Goal: Transaction & Acquisition: Purchase product/service

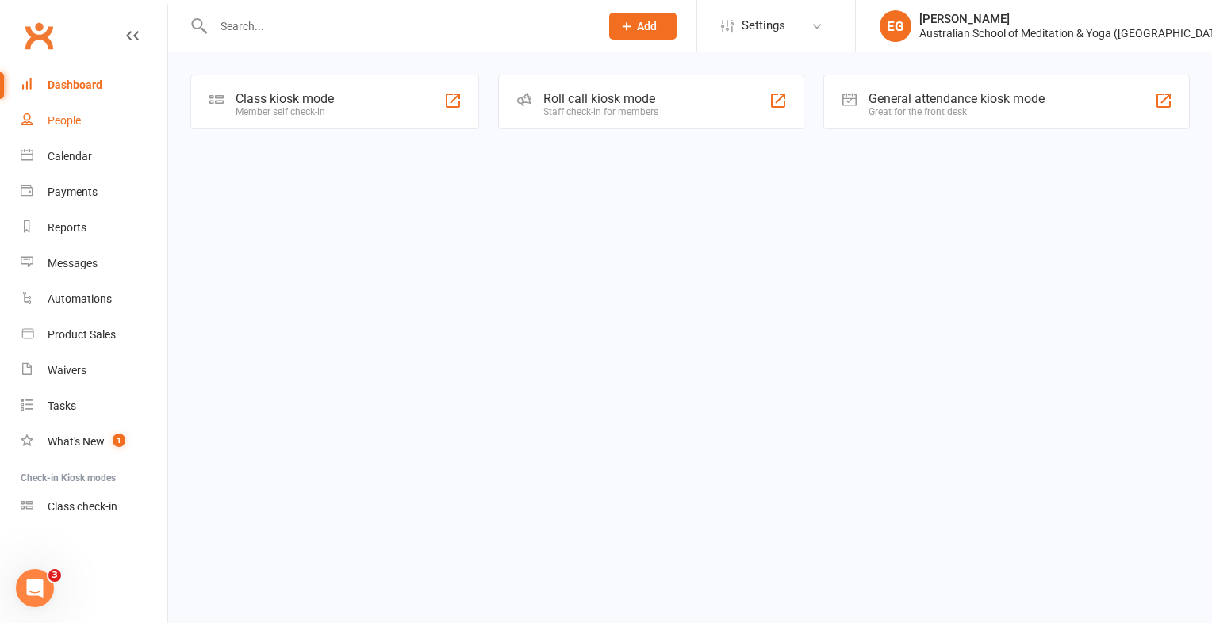
click at [79, 125] on div "People" at bounding box center [64, 120] width 33 height 13
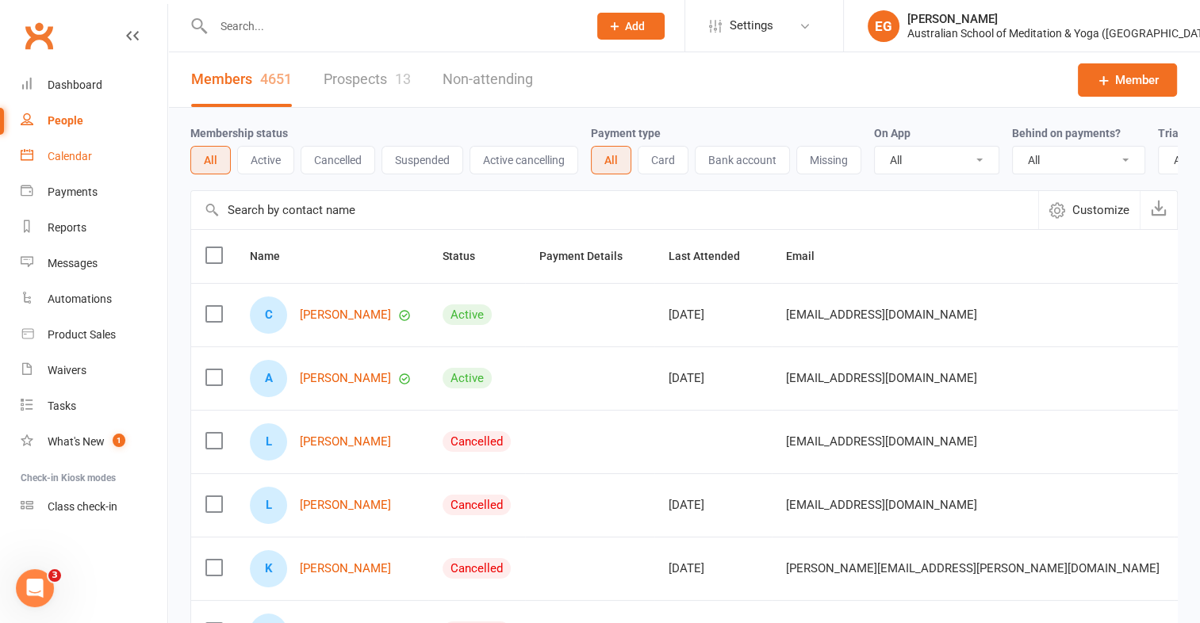
click at [98, 139] on link "Calendar" at bounding box center [94, 157] width 147 height 36
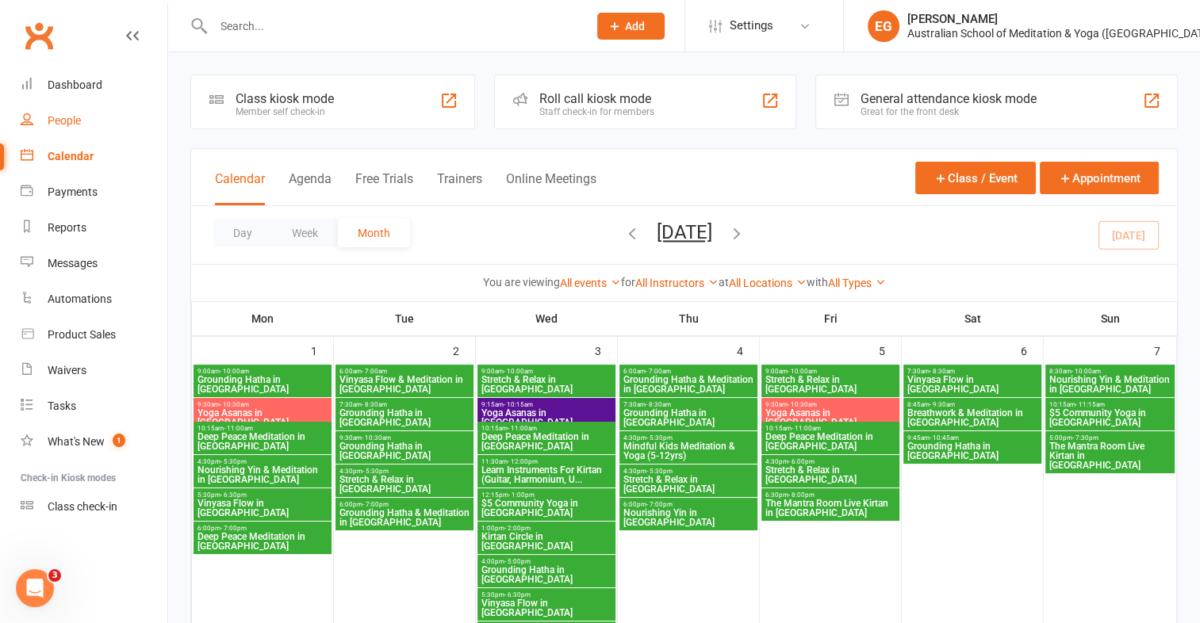
click at [75, 116] on div "People" at bounding box center [64, 120] width 33 height 13
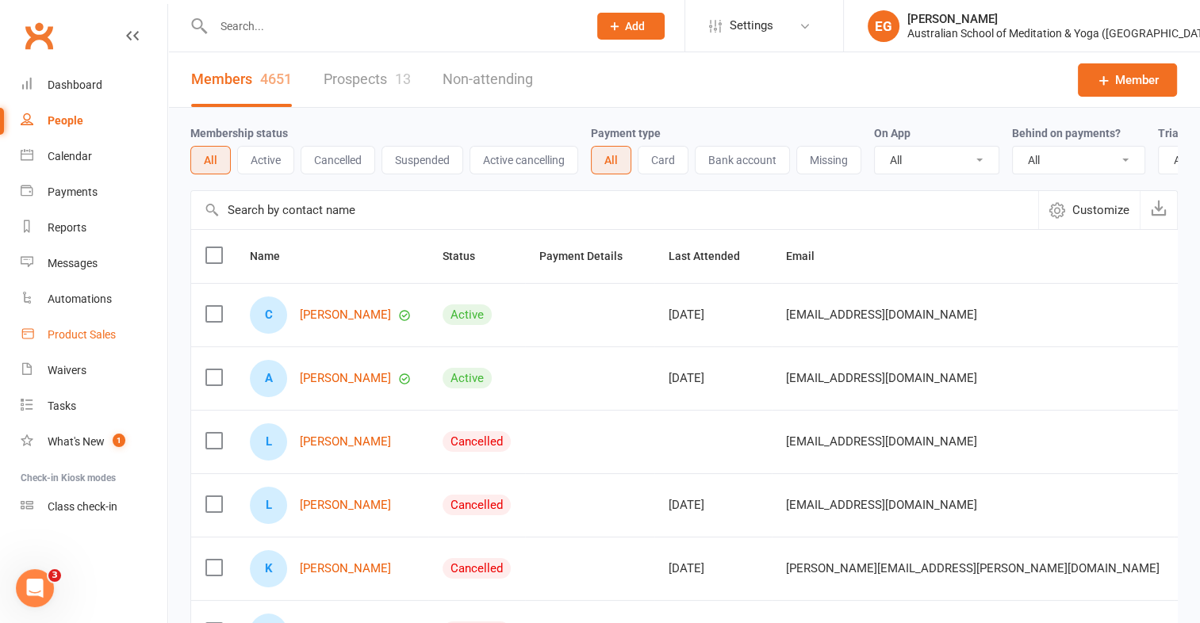
click at [113, 330] on div "Product Sales" at bounding box center [82, 334] width 68 height 13
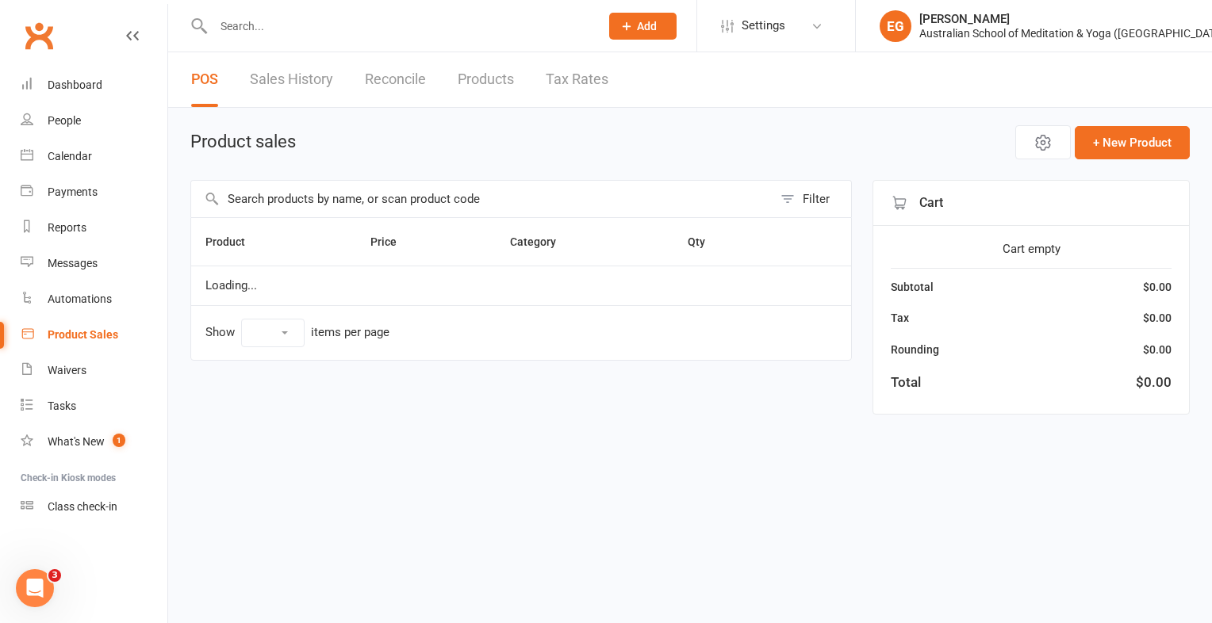
select select "10"
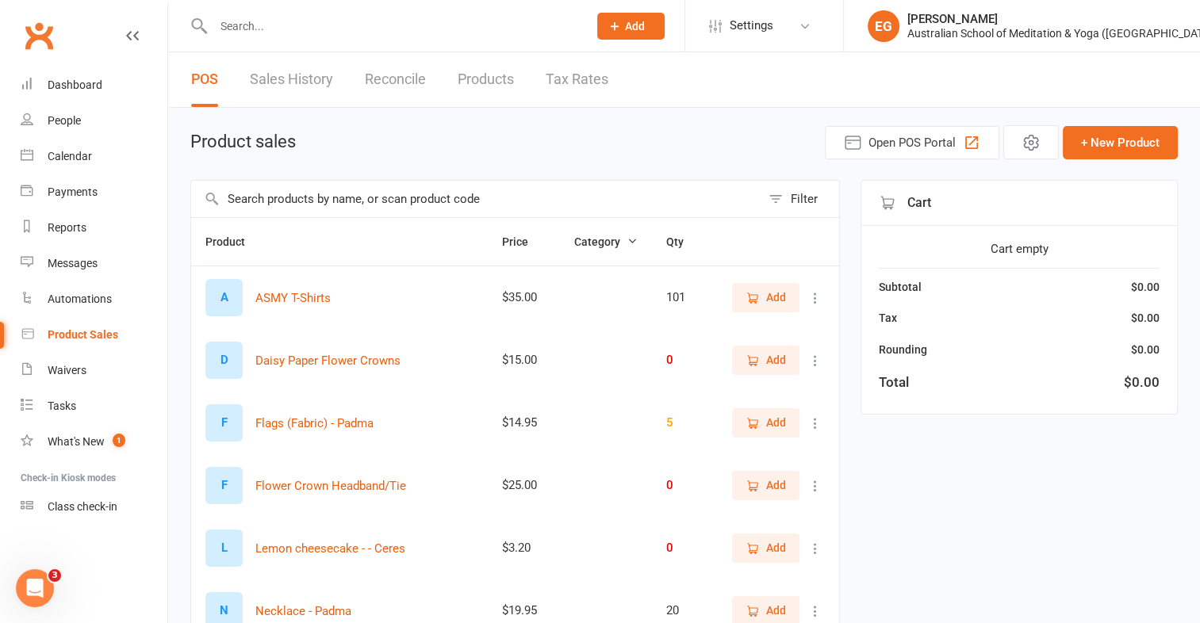
click at [301, 192] on input "text" at bounding box center [475, 199] width 569 height 36
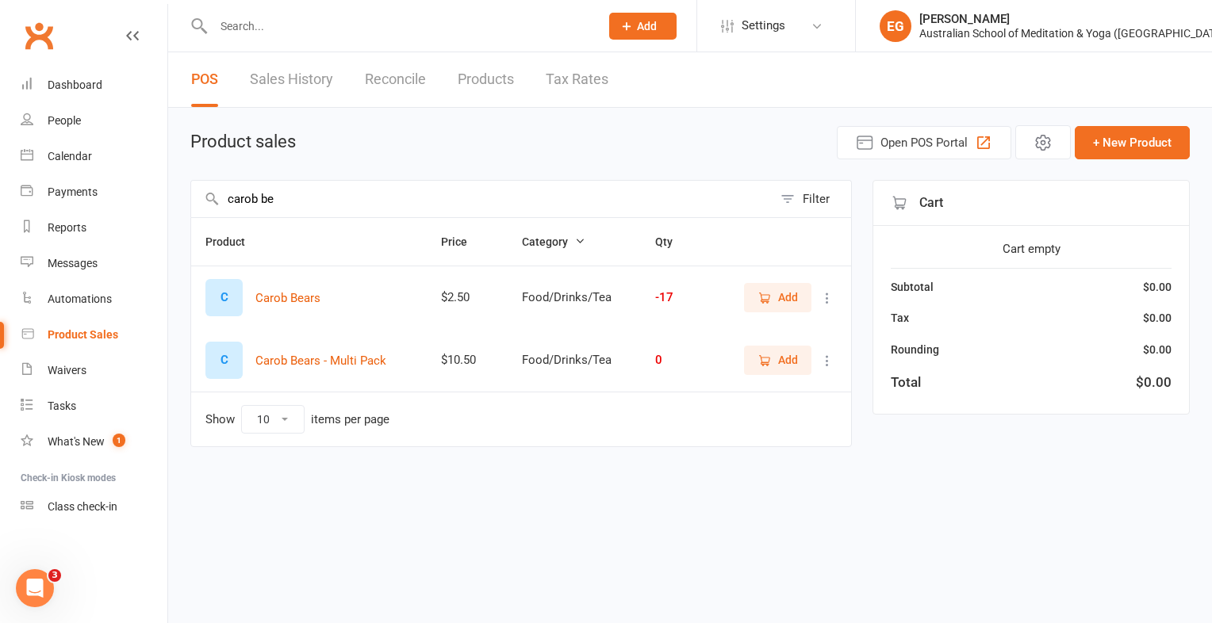
type input "carob be"
click at [782, 301] on span "Add" at bounding box center [788, 297] width 20 height 17
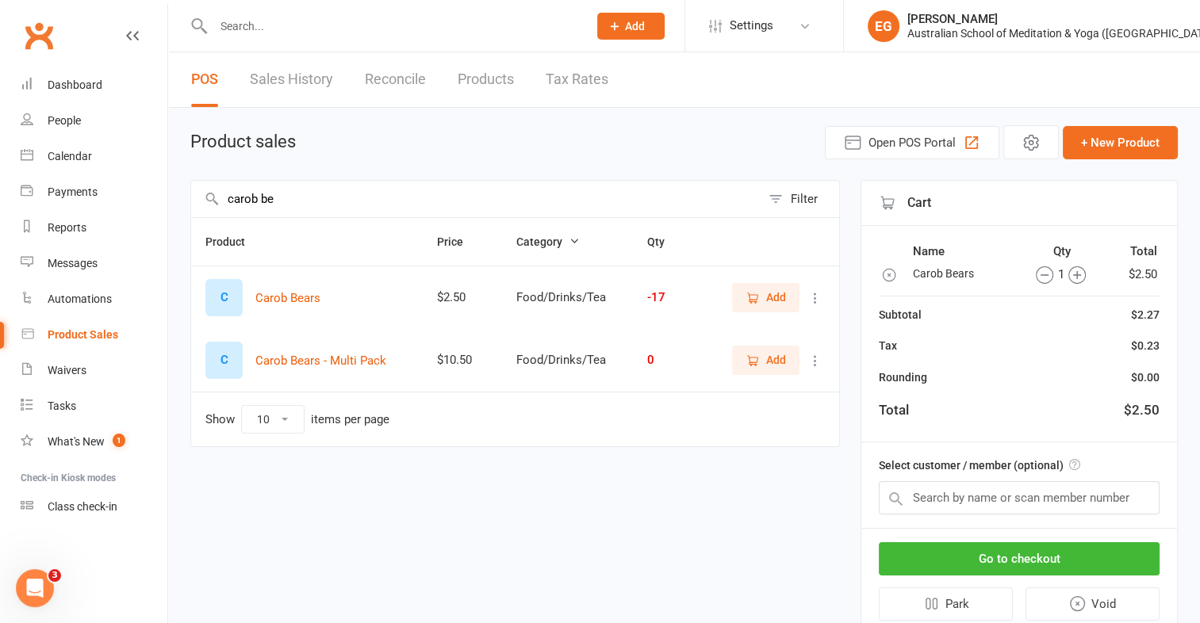
click at [1075, 271] on icon "button" at bounding box center [1077, 275] width 8 height 8
click at [1063, 558] on button "Go to checkout" at bounding box center [1019, 558] width 281 height 33
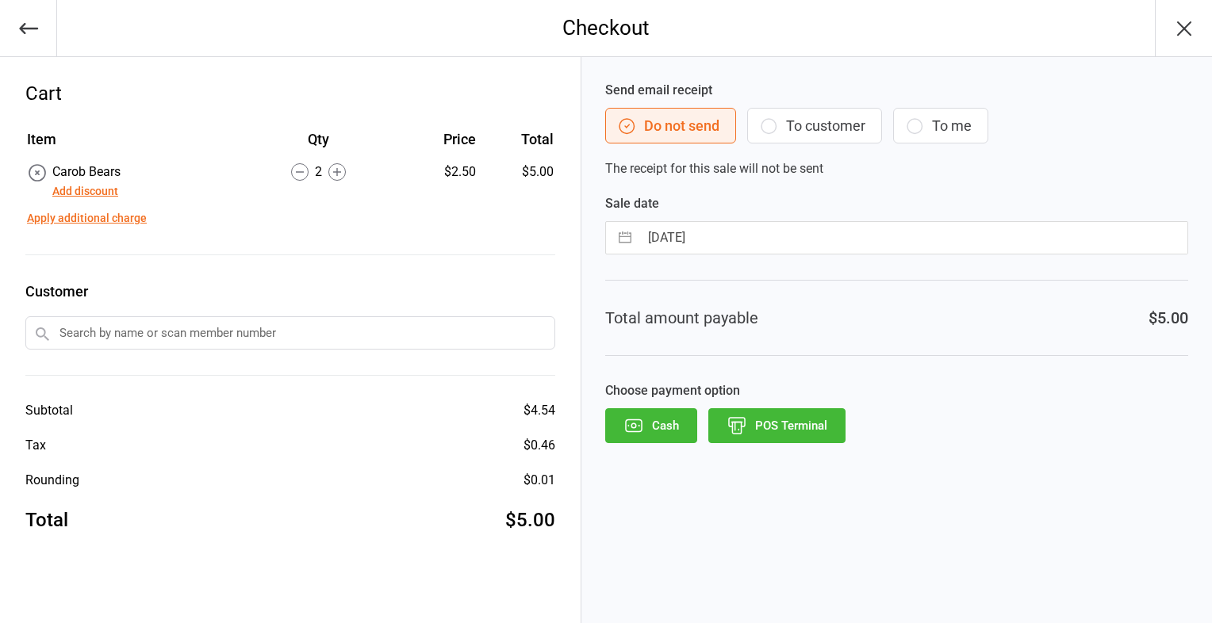
click at [765, 425] on button "POS Terminal" at bounding box center [776, 425] width 137 height 35
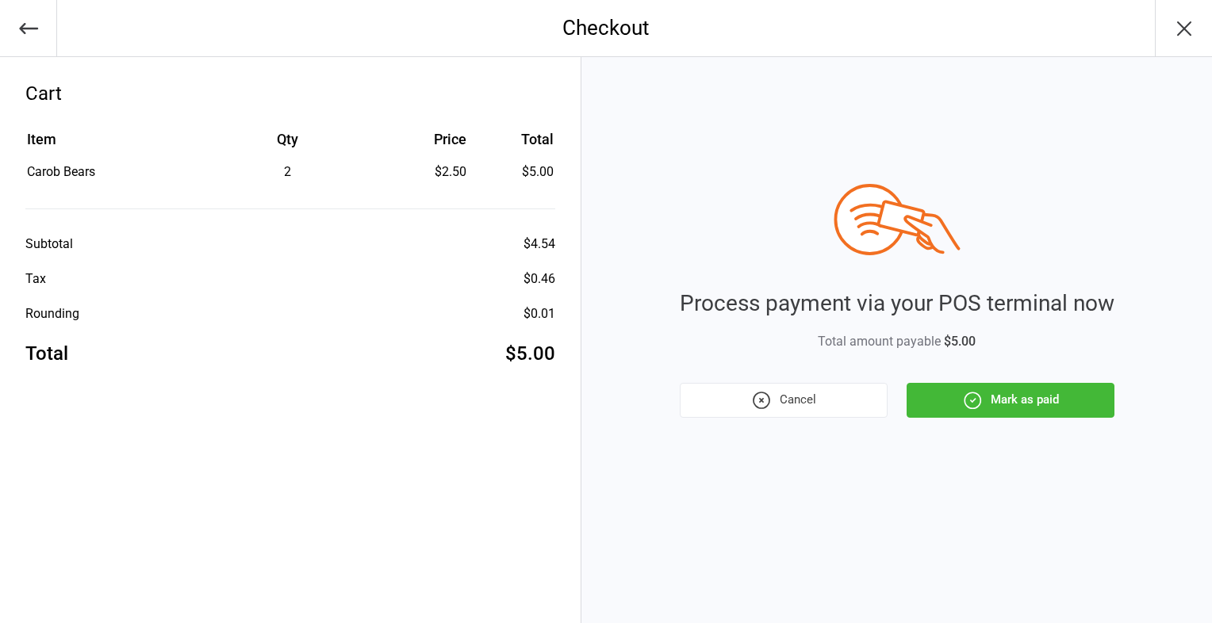
click at [1018, 404] on button "Mark as paid" at bounding box center [1011, 400] width 208 height 35
